Goal: Navigation & Orientation: Find specific page/section

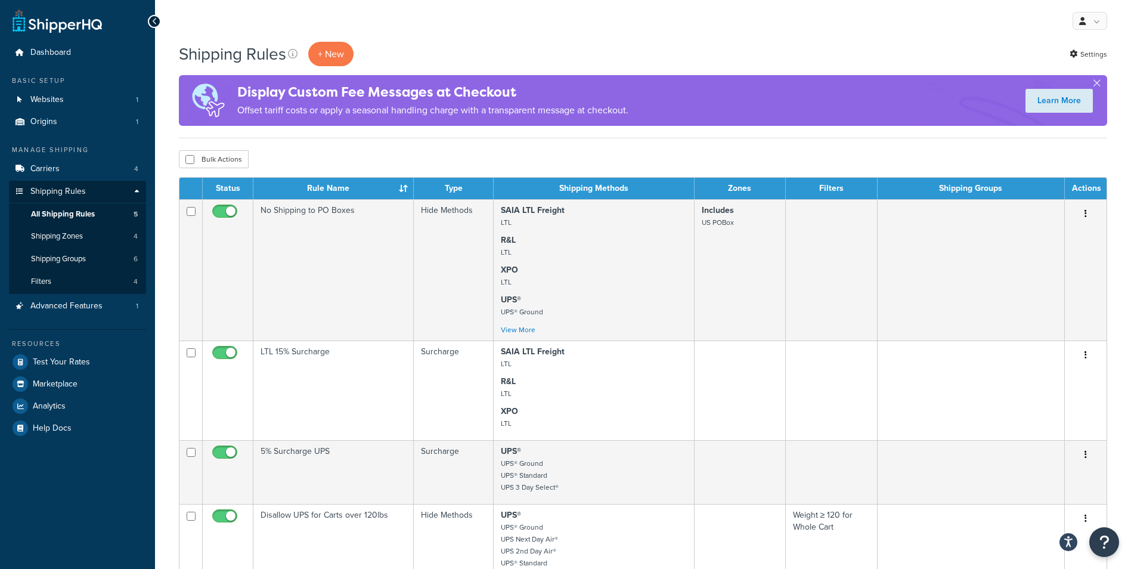
scroll to position [60, 0]
click at [60, 172] on link "Carriers 4" at bounding box center [77, 169] width 137 height 22
